Goal: Entertainment & Leisure: Consume media (video, audio)

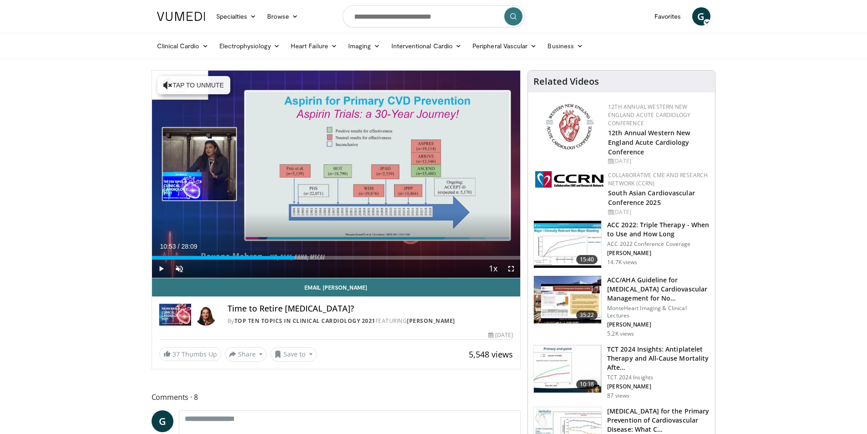
click at [162, 270] on span "Video Player" at bounding box center [161, 269] width 18 height 18
click at [299, 257] on div "Progress Bar" at bounding box center [299, 258] width 1 height 4
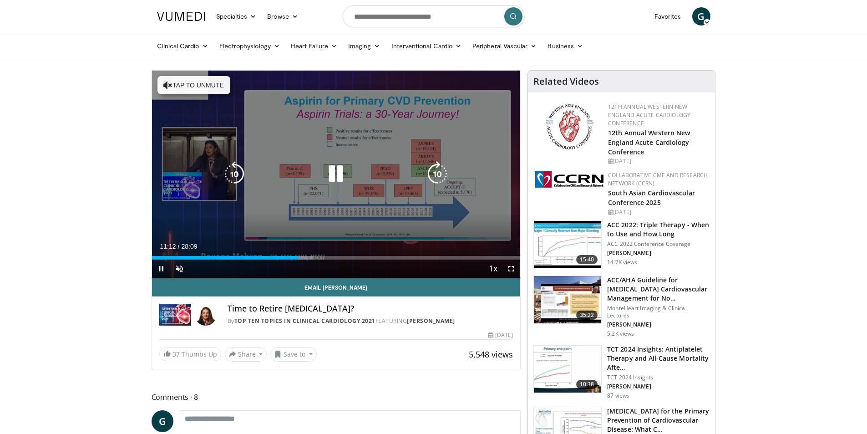
click at [234, 176] on icon "Video Player" at bounding box center [234, 173] width 25 height 25
click at [230, 178] on icon "Video Player" at bounding box center [234, 173] width 25 height 25
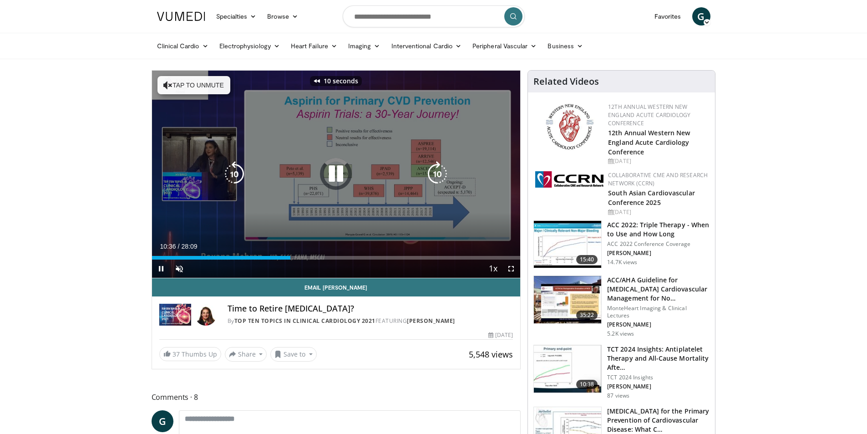
click at [230, 178] on icon "Video Player" at bounding box center [234, 173] width 25 height 25
click at [446, 174] on icon "Video Player" at bounding box center [437, 173] width 25 height 25
click at [435, 177] on icon "Video Player" at bounding box center [437, 173] width 25 height 25
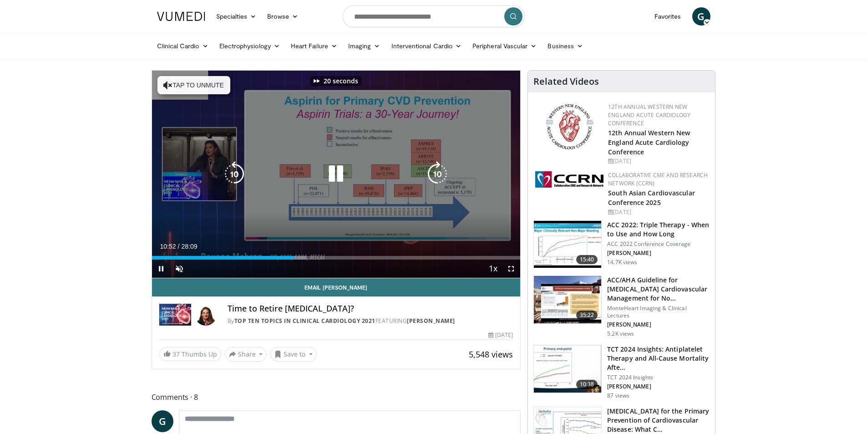
click at [435, 174] on icon "Video Player" at bounding box center [437, 173] width 25 height 25
click at [436, 172] on icon "Video Player" at bounding box center [437, 173] width 25 height 25
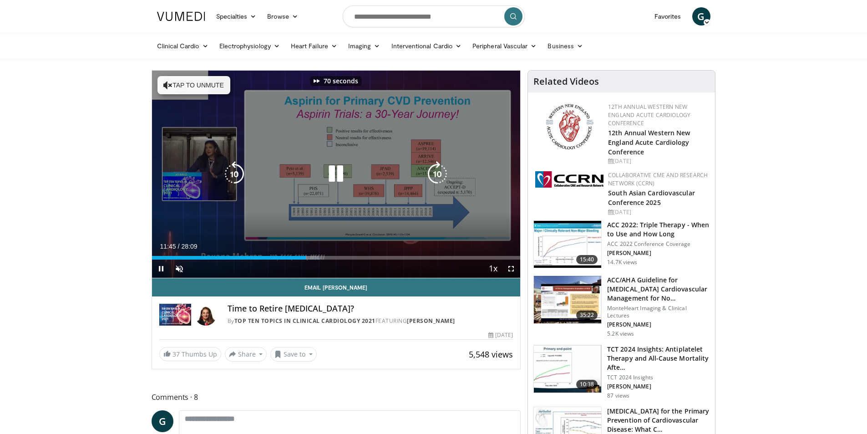
click at [436, 172] on icon "Video Player" at bounding box center [437, 173] width 25 height 25
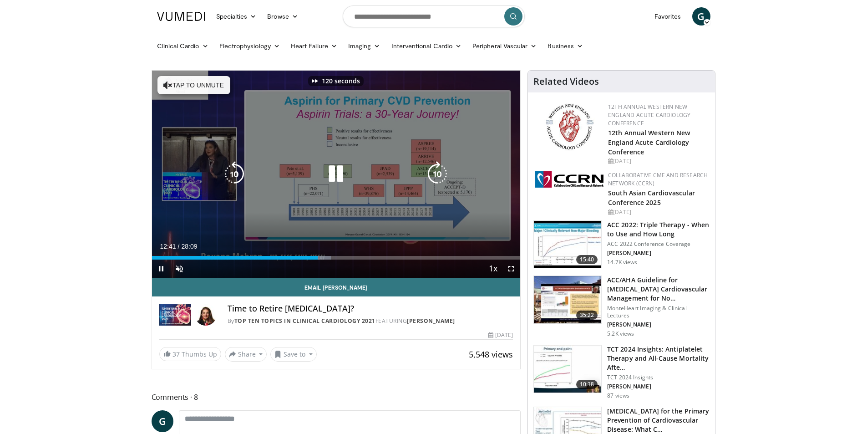
click at [436, 172] on icon "Video Player" at bounding box center [437, 173] width 25 height 25
click at [240, 174] on icon "Video Player" at bounding box center [234, 173] width 25 height 25
click at [435, 168] on icon "Video Player" at bounding box center [437, 173] width 25 height 25
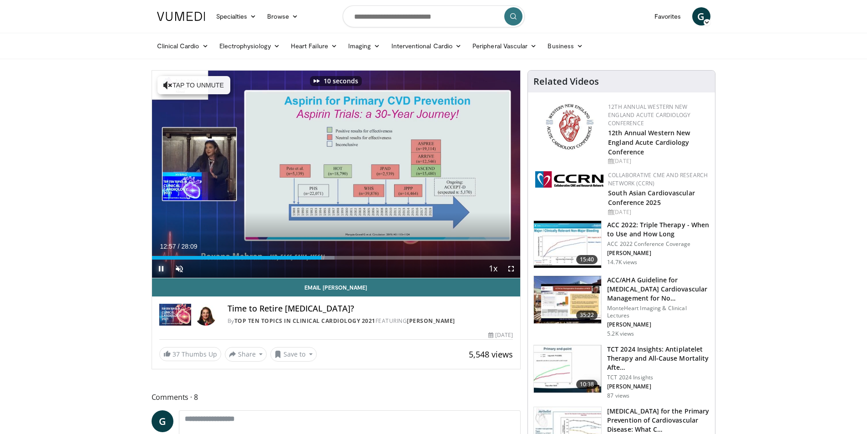
click at [160, 268] on span "Video Player" at bounding box center [161, 269] width 18 height 18
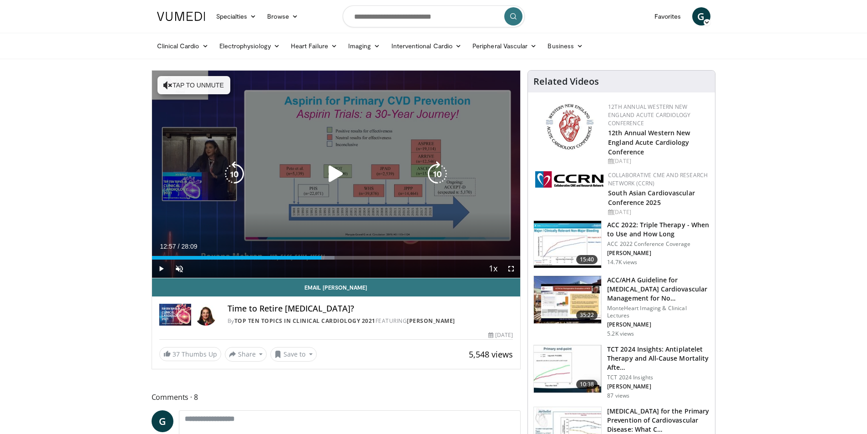
click at [333, 171] on icon "Video Player" at bounding box center [335, 173] width 25 height 25
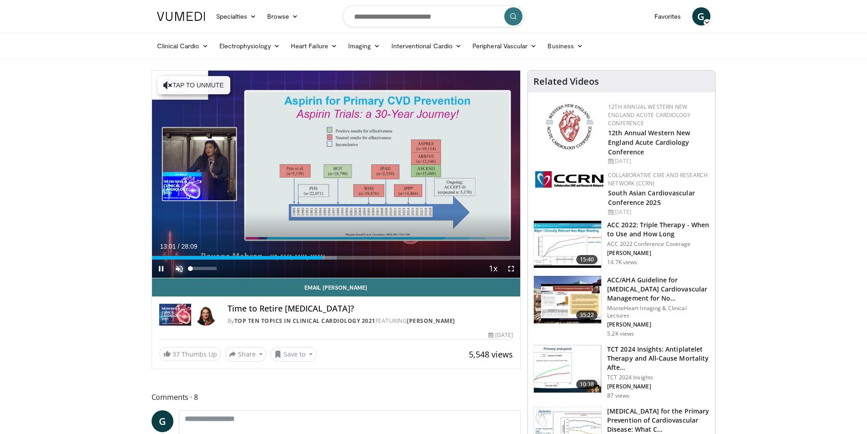
click at [176, 263] on span "Video Player" at bounding box center [179, 269] width 18 height 18
click at [508, 267] on span "Video Player" at bounding box center [511, 269] width 18 height 18
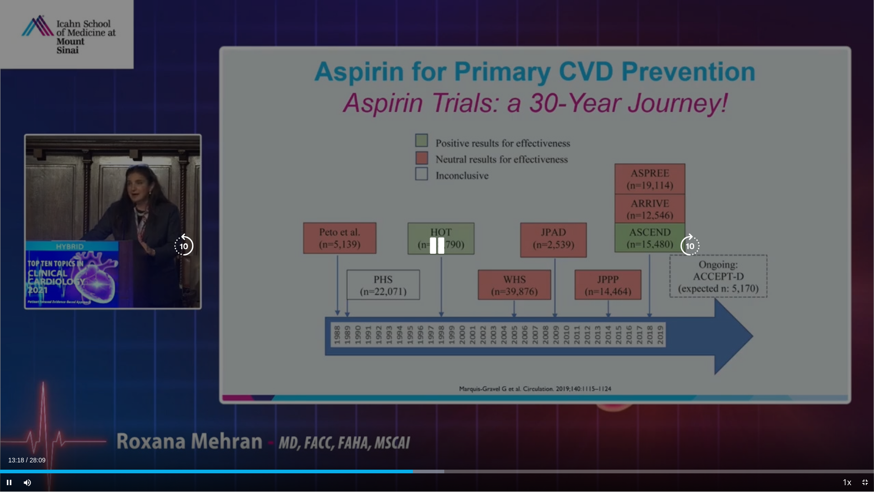
click at [702, 240] on icon "Video Player" at bounding box center [690, 245] width 25 height 25
click at [696, 242] on icon "Video Player" at bounding box center [690, 245] width 25 height 25
click at [688, 244] on icon "Video Player" at bounding box center [690, 245] width 25 height 25
click at [690, 246] on icon "Video Player" at bounding box center [690, 245] width 25 height 25
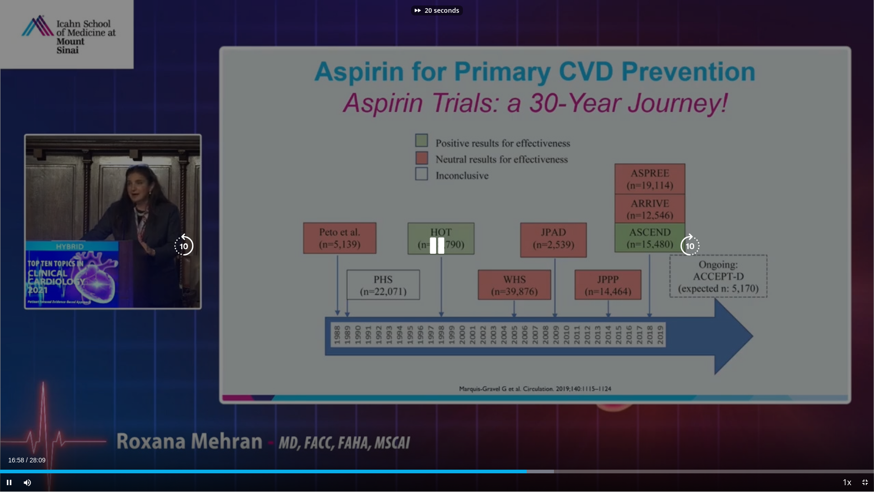
click at [690, 245] on icon "Video Player" at bounding box center [690, 245] width 25 height 25
click at [689, 235] on icon "Video Player" at bounding box center [690, 245] width 25 height 25
click at [693, 240] on icon "Video Player" at bounding box center [690, 245] width 25 height 25
click at [693, 244] on icon "Video Player" at bounding box center [690, 245] width 25 height 25
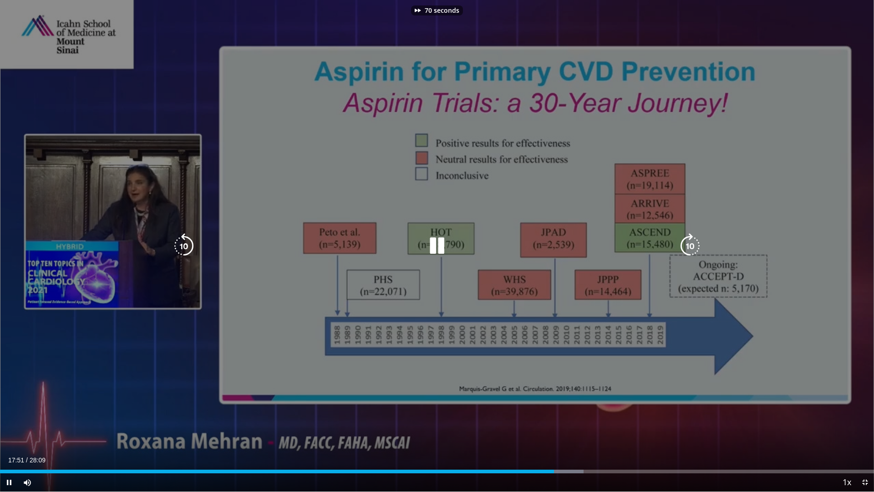
click at [693, 244] on icon "Video Player" at bounding box center [690, 245] width 25 height 25
click at [693, 245] on icon "Video Player" at bounding box center [690, 245] width 25 height 25
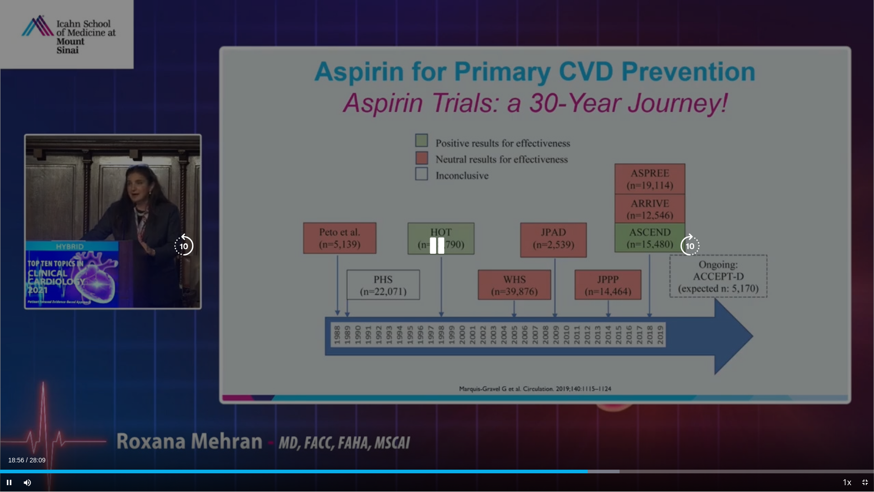
click at [692, 240] on icon "Video Player" at bounding box center [690, 245] width 25 height 25
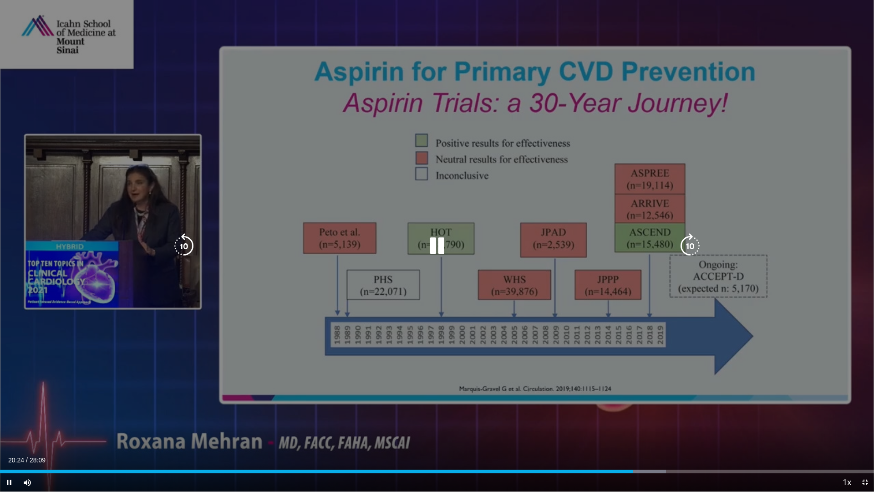
click at [697, 248] on icon "Video Player" at bounding box center [690, 245] width 25 height 25
click at [283, 334] on div "30 seconds Tap to unmute" at bounding box center [437, 245] width 874 height 491
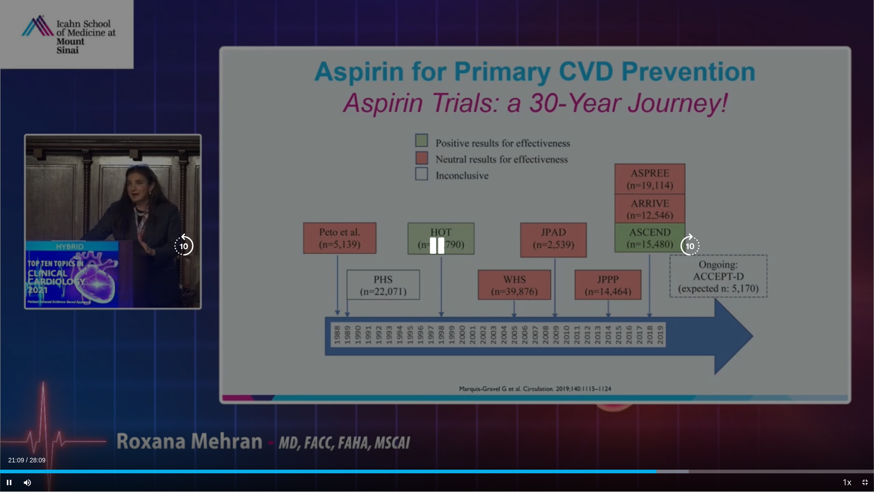
click at [185, 249] on icon "Video Player" at bounding box center [183, 245] width 25 height 25
click at [178, 248] on icon "Video Player" at bounding box center [183, 245] width 25 height 25
click at [690, 245] on icon "Video Player" at bounding box center [690, 245] width 25 height 25
click at [688, 243] on icon "Video Player" at bounding box center [690, 245] width 25 height 25
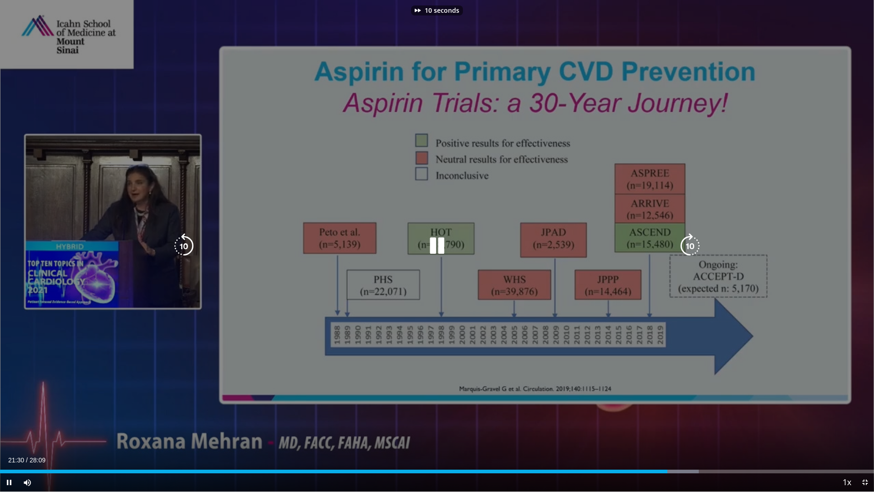
click at [688, 243] on icon "Video Player" at bounding box center [690, 245] width 25 height 25
click at [692, 240] on icon "Video Player" at bounding box center [690, 245] width 25 height 25
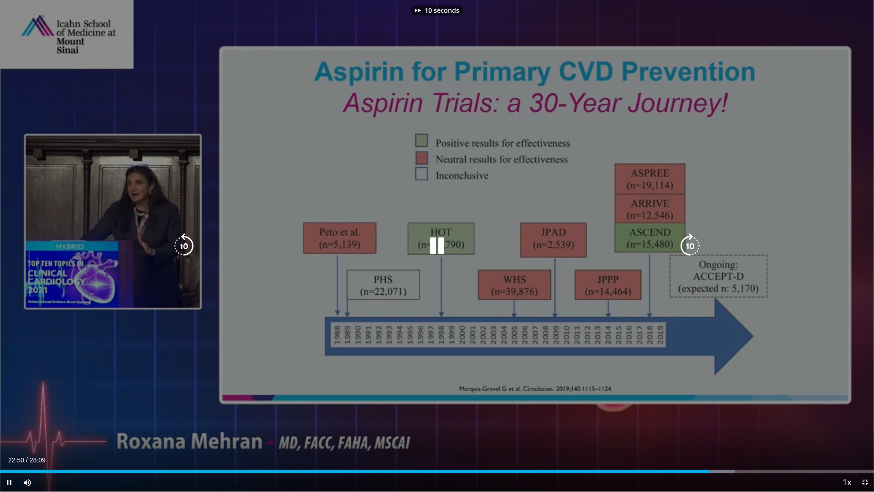
click at [692, 240] on icon "Video Player" at bounding box center [690, 245] width 25 height 25
click at [693, 248] on icon "Video Player" at bounding box center [690, 245] width 25 height 25
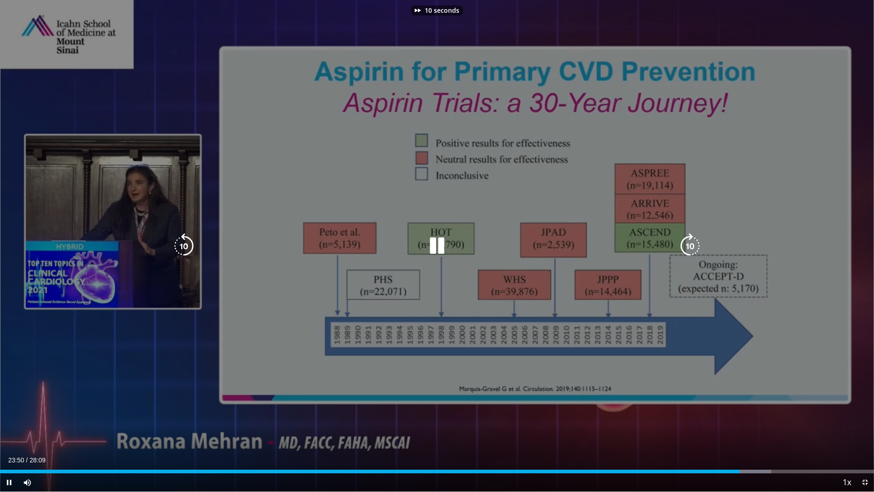
click at [693, 248] on icon "Video Player" at bounding box center [690, 245] width 25 height 25
click at [691, 248] on icon "Video Player" at bounding box center [690, 245] width 25 height 25
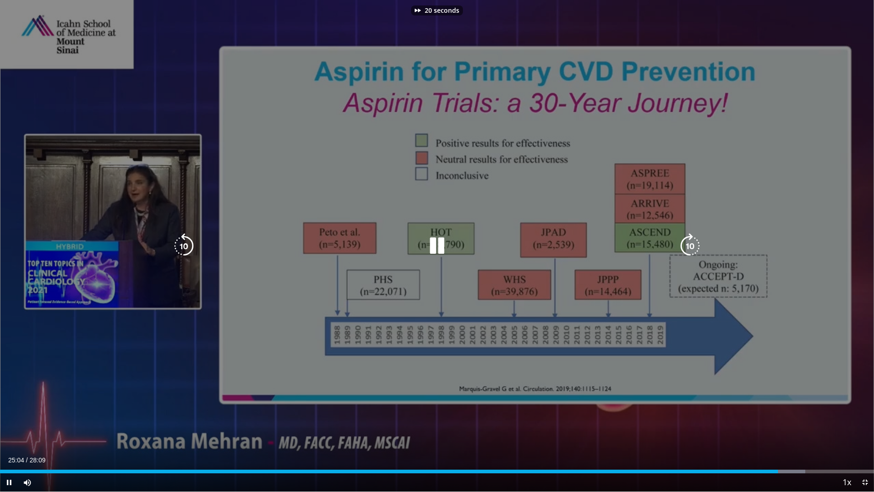
click at [691, 248] on icon "Video Player" at bounding box center [690, 245] width 25 height 25
click at [690, 248] on icon "Video Player" at bounding box center [690, 245] width 25 height 25
click at [686, 246] on icon "Video Player" at bounding box center [690, 245] width 25 height 25
click at [686, 245] on icon "Video Player" at bounding box center [690, 245] width 25 height 25
click at [178, 236] on icon "Video Player" at bounding box center [183, 245] width 25 height 25
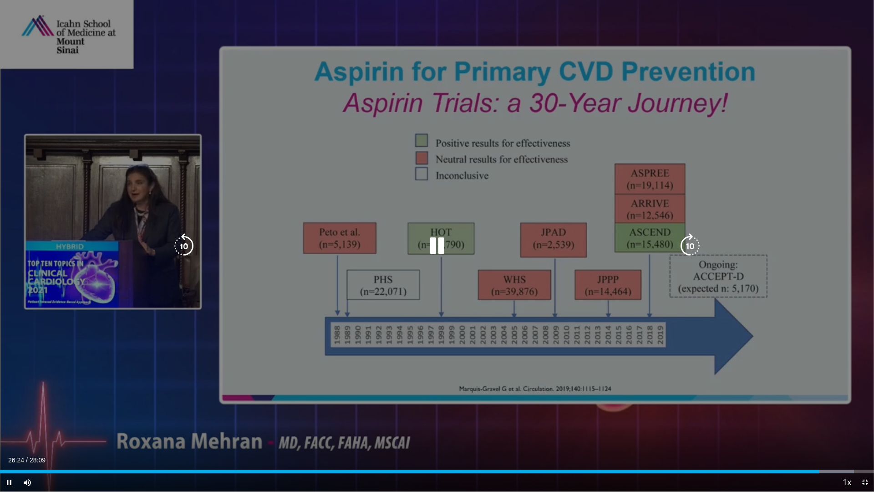
click at [693, 247] on icon "Video Player" at bounding box center [690, 245] width 25 height 25
click at [186, 245] on icon "Video Player" at bounding box center [183, 245] width 25 height 25
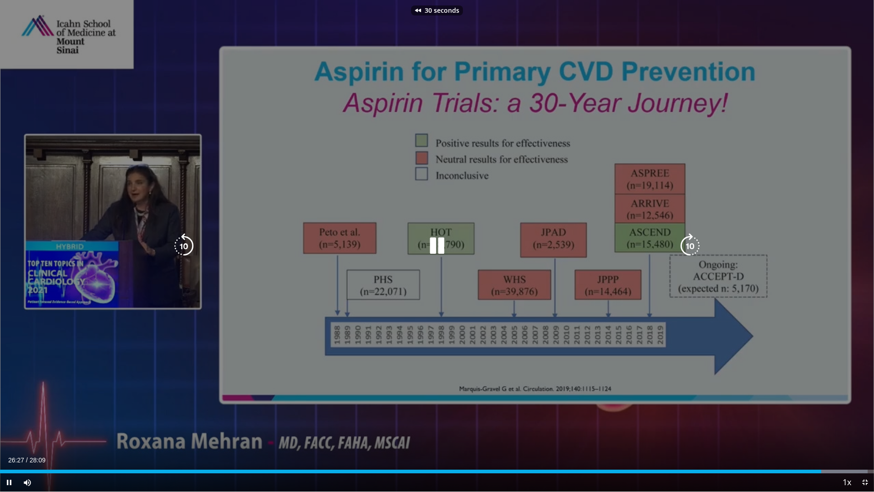
click at [186, 245] on icon "Video Player" at bounding box center [183, 245] width 25 height 25
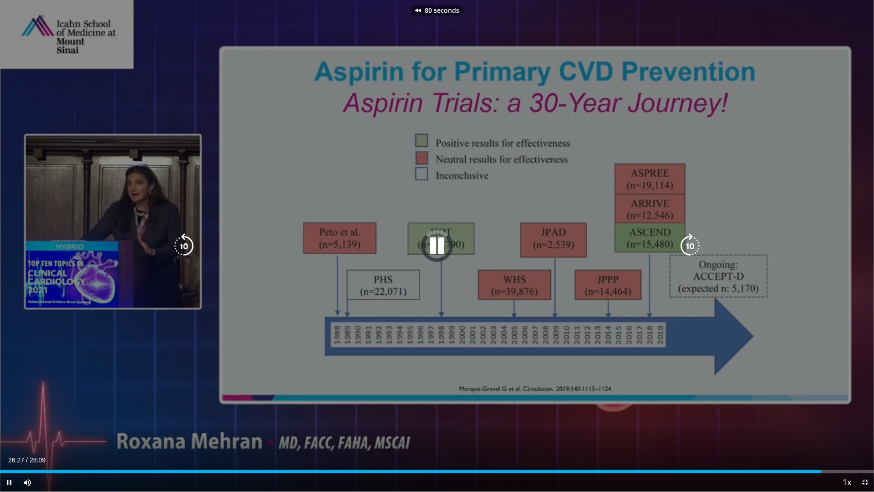
click at [186, 245] on icon "Video Player" at bounding box center [183, 245] width 25 height 25
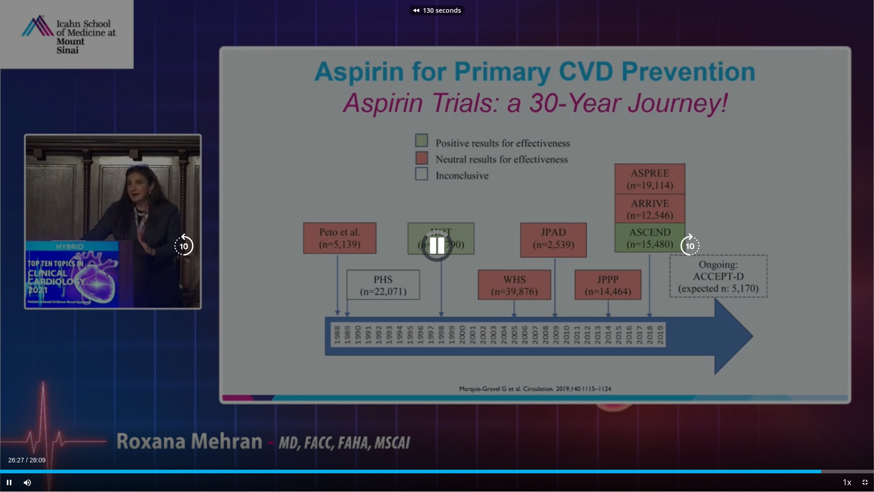
click at [186, 245] on icon "Video Player" at bounding box center [183, 245] width 25 height 25
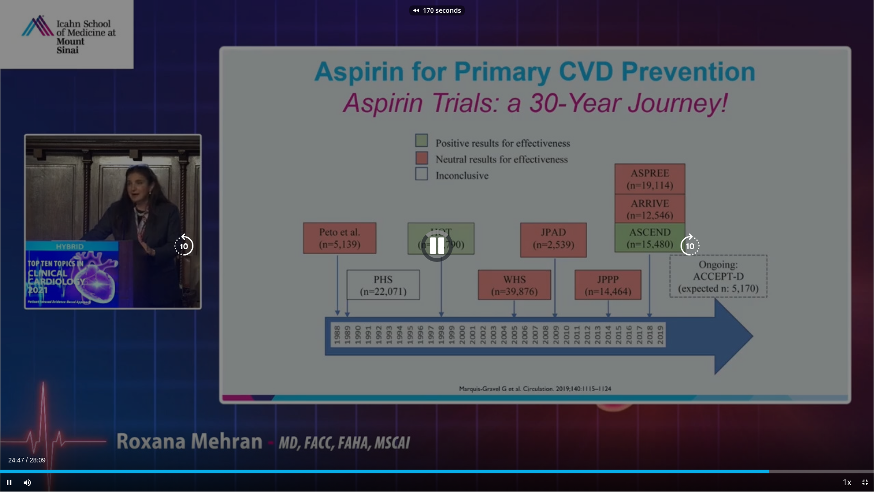
click at [186, 245] on icon "Video Player" at bounding box center [183, 245] width 25 height 25
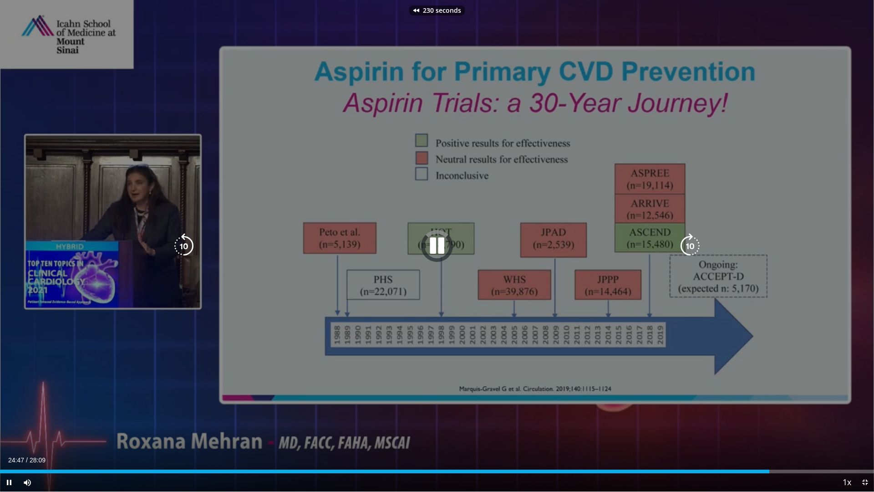
click at [186, 245] on icon "Video Player" at bounding box center [183, 245] width 25 height 25
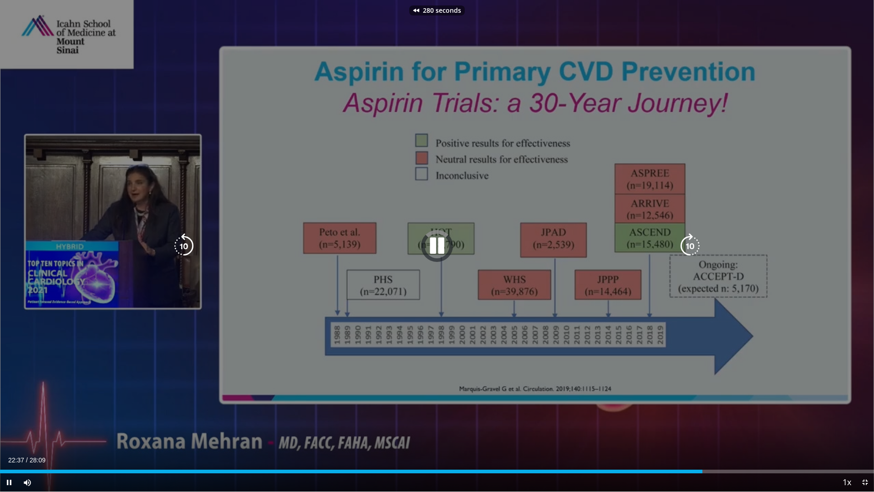
click at [186, 245] on icon "Video Player" at bounding box center [183, 245] width 25 height 25
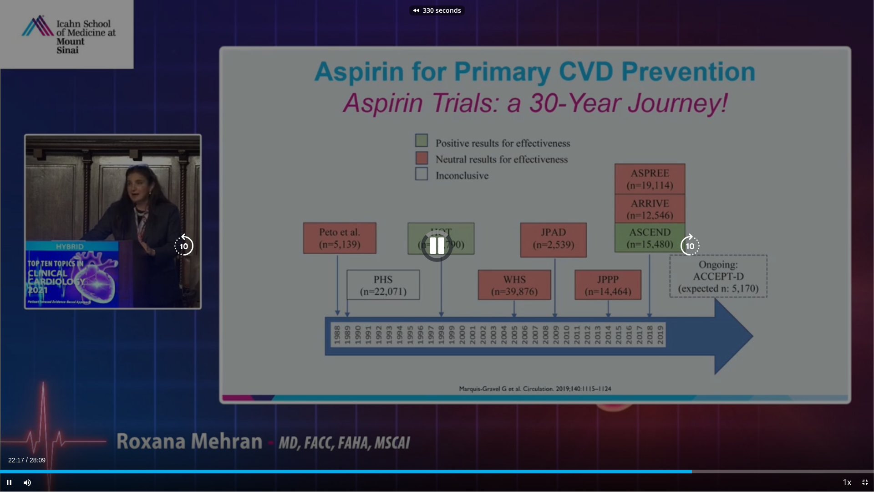
click at [186, 245] on icon "Video Player" at bounding box center [183, 245] width 25 height 25
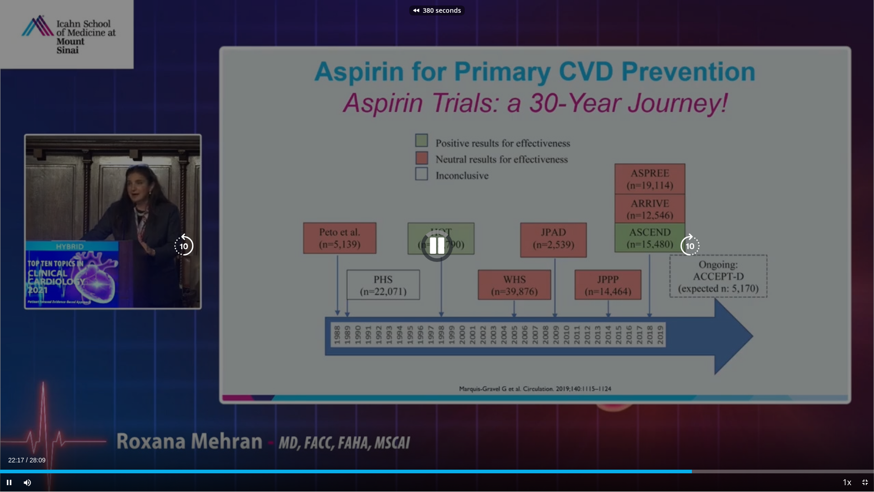
click at [186, 245] on icon "Video Player" at bounding box center [183, 245] width 25 height 25
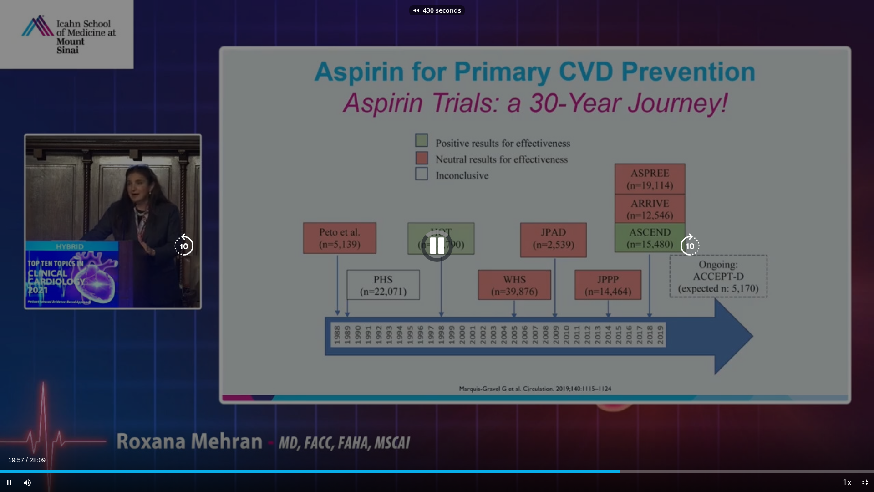
click at [186, 245] on icon "Video Player" at bounding box center [183, 245] width 25 height 25
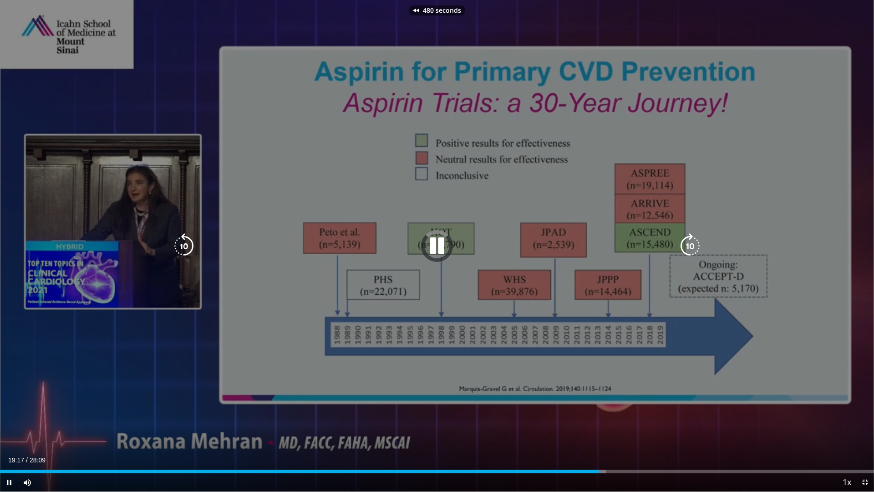
click at [186, 245] on icon "Video Player" at bounding box center [183, 245] width 25 height 25
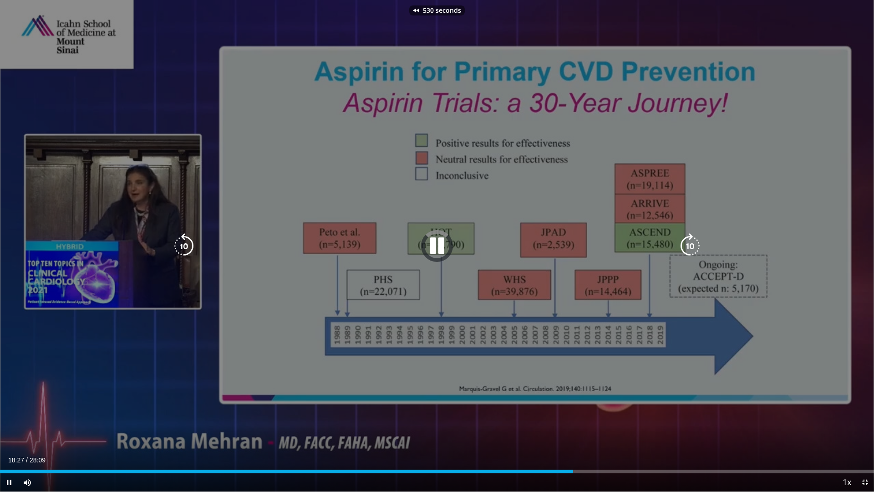
click at [186, 245] on icon "Video Player" at bounding box center [183, 245] width 25 height 25
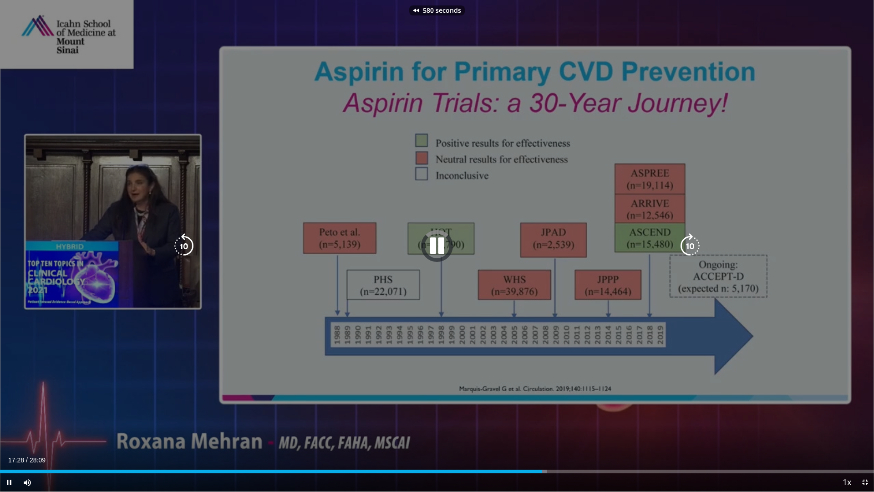
click at [186, 245] on icon "Video Player" at bounding box center [183, 245] width 25 height 25
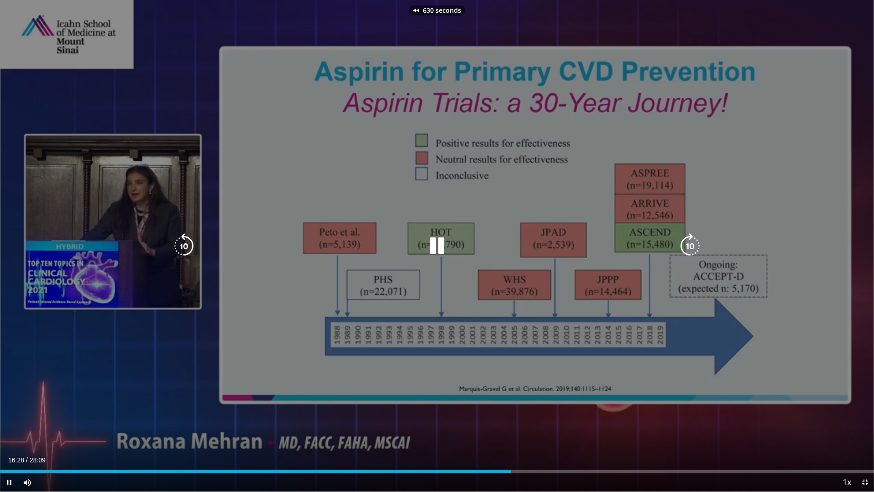
click at [186, 245] on icon "Video Player" at bounding box center [183, 245] width 25 height 25
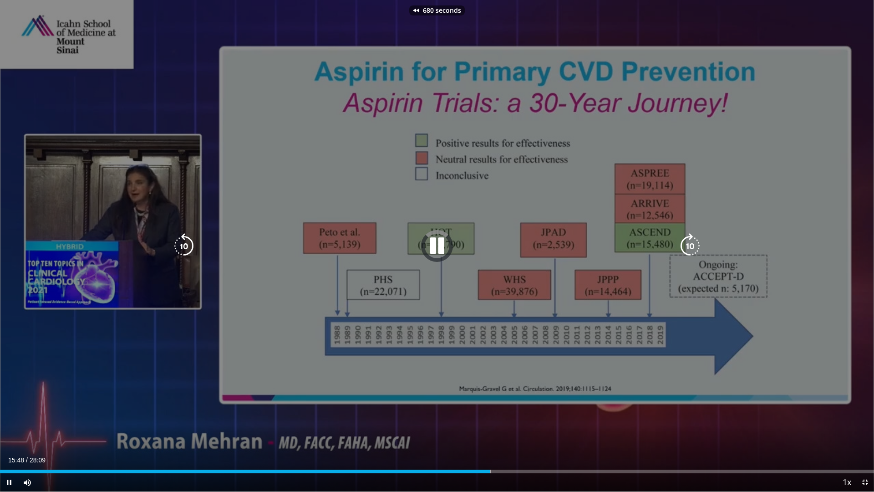
click at [186, 245] on icon "Video Player" at bounding box center [183, 245] width 25 height 25
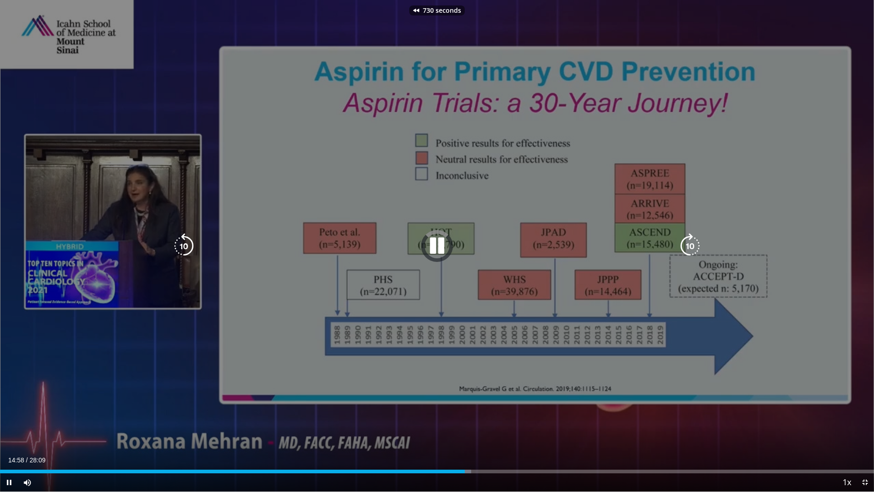
click at [186, 245] on icon "Video Player" at bounding box center [183, 245] width 25 height 25
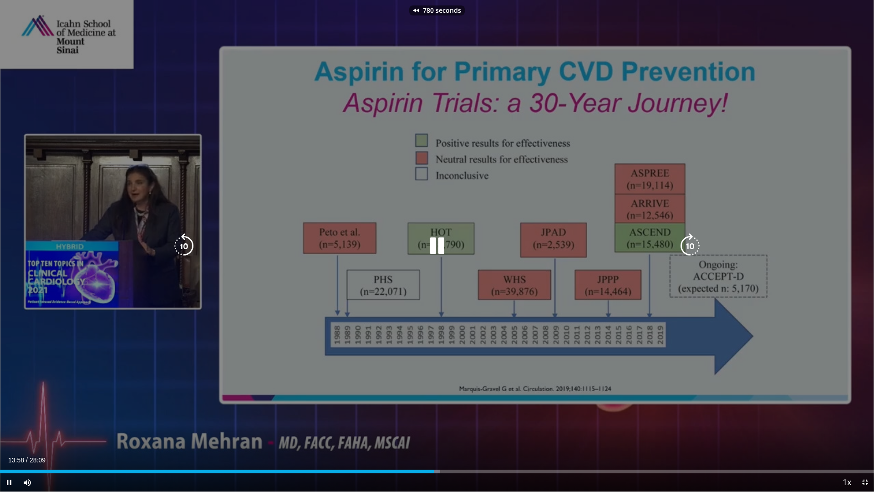
click at [186, 245] on icon "Video Player" at bounding box center [183, 245] width 25 height 25
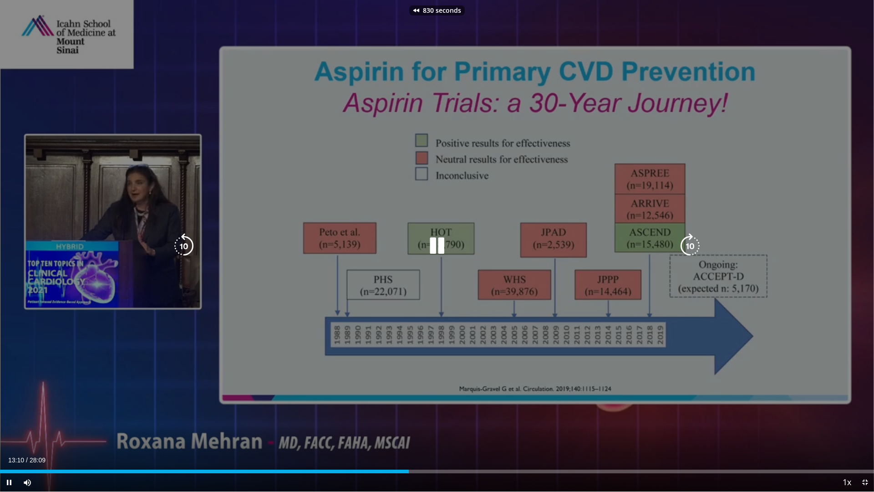
click at [186, 245] on icon "Video Player" at bounding box center [183, 245] width 25 height 25
click at [185, 245] on icon "Video Player" at bounding box center [183, 245] width 25 height 25
click at [184, 239] on icon "Video Player" at bounding box center [183, 245] width 25 height 25
click at [184, 245] on icon "Video Player" at bounding box center [183, 245] width 25 height 25
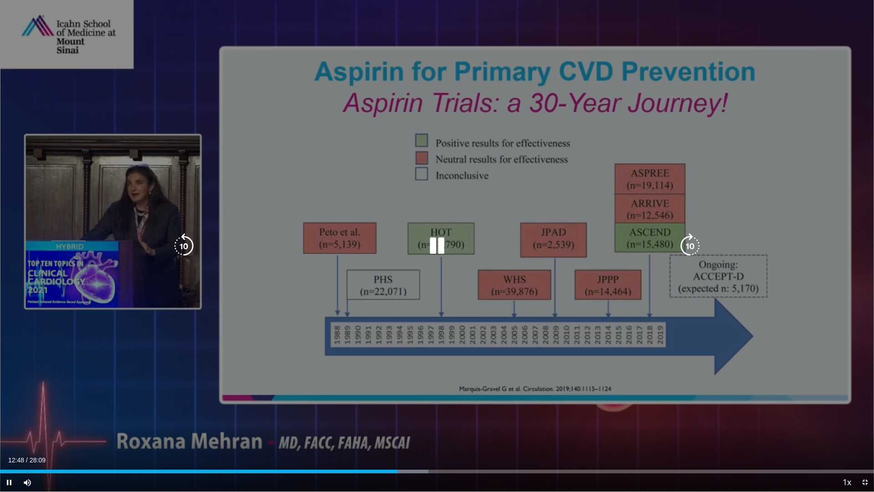
click at [183, 249] on icon "Video Player" at bounding box center [183, 245] width 25 height 25
click at [439, 246] on icon "Video Player" at bounding box center [436, 245] width 25 height 25
